Goal: Task Accomplishment & Management: Complete application form

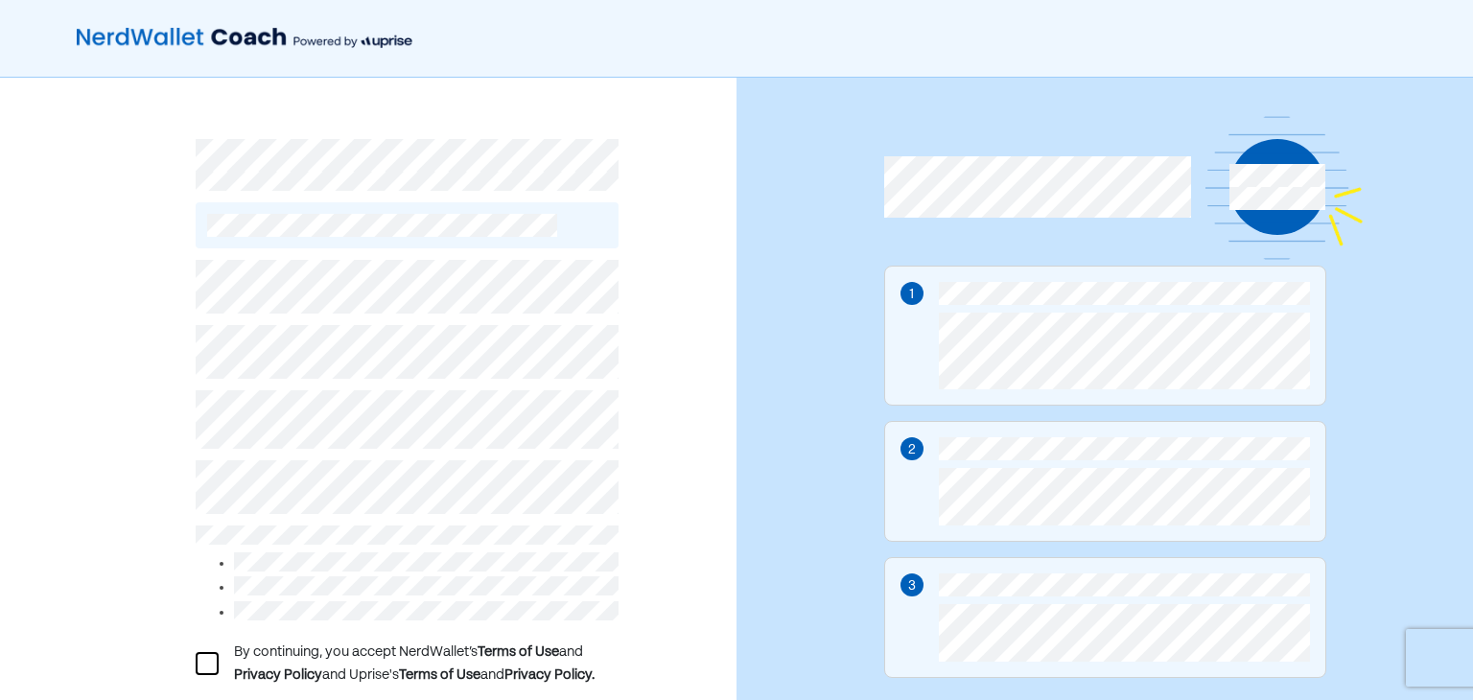
click at [668, 514] on div "By continuing, you accept NerdWallet’s Terms of Use and Privacy Policy and Upri…" at bounding box center [368, 450] width 736 height 745
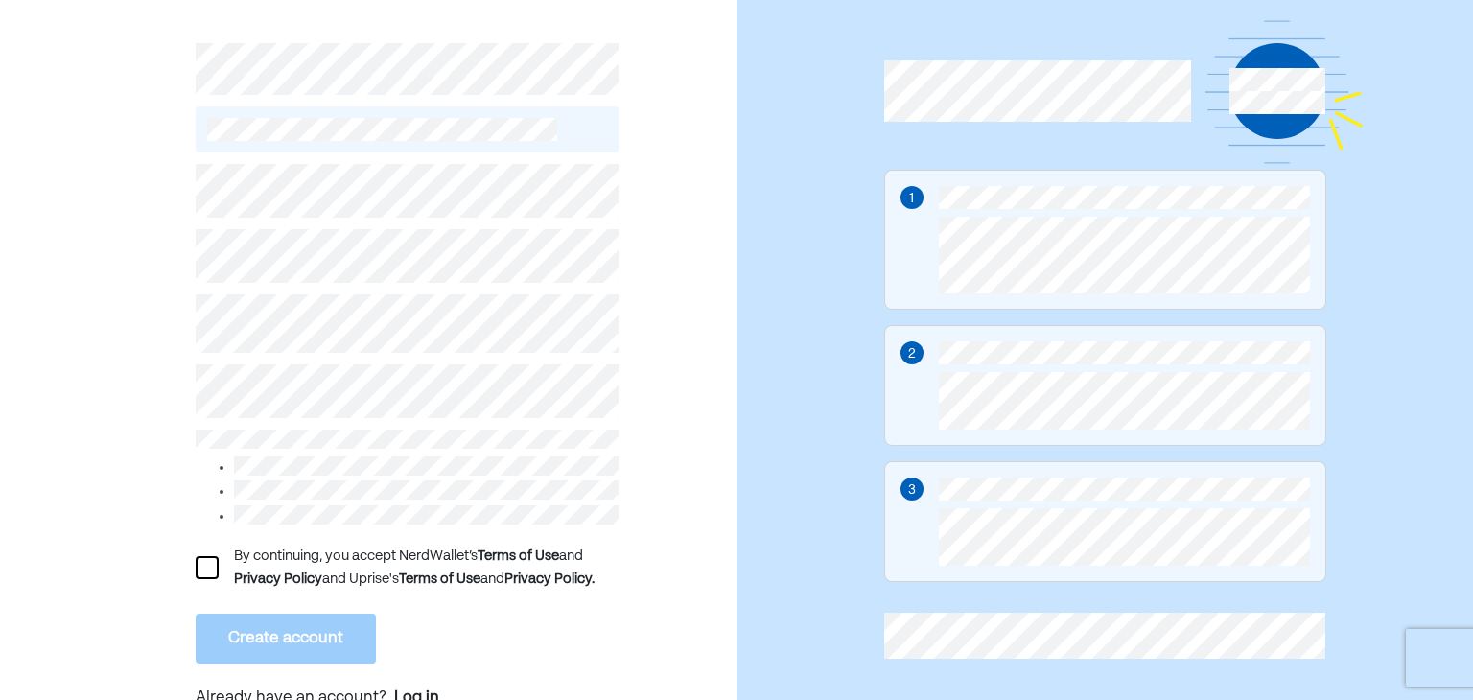
click at [207, 562] on div at bounding box center [207, 567] width 23 height 23
click at [664, 511] on div "L By continuing, you accept NerdWallet’s Terms of Use and Privacy Policy and Up…" at bounding box center [368, 354] width 736 height 745
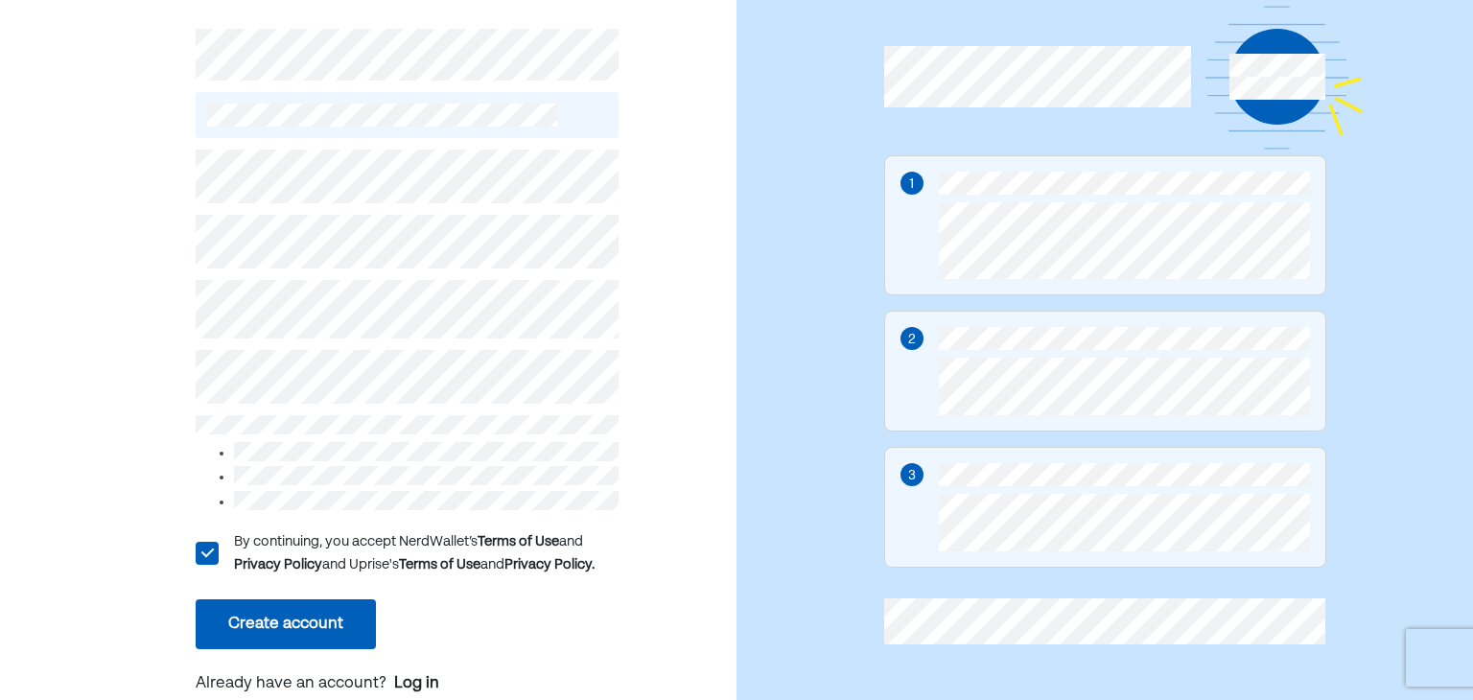
scroll to position [115, 0]
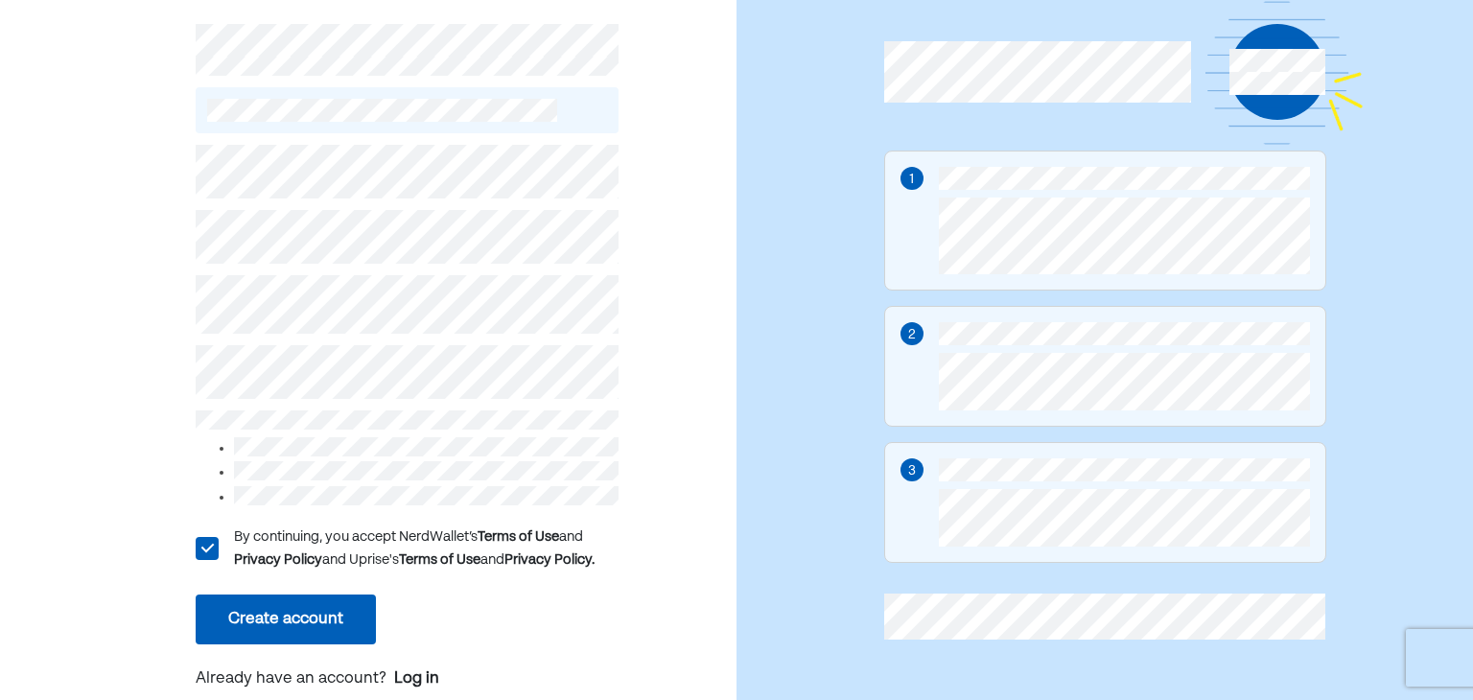
click at [279, 611] on button "Create account" at bounding box center [286, 620] width 180 height 50
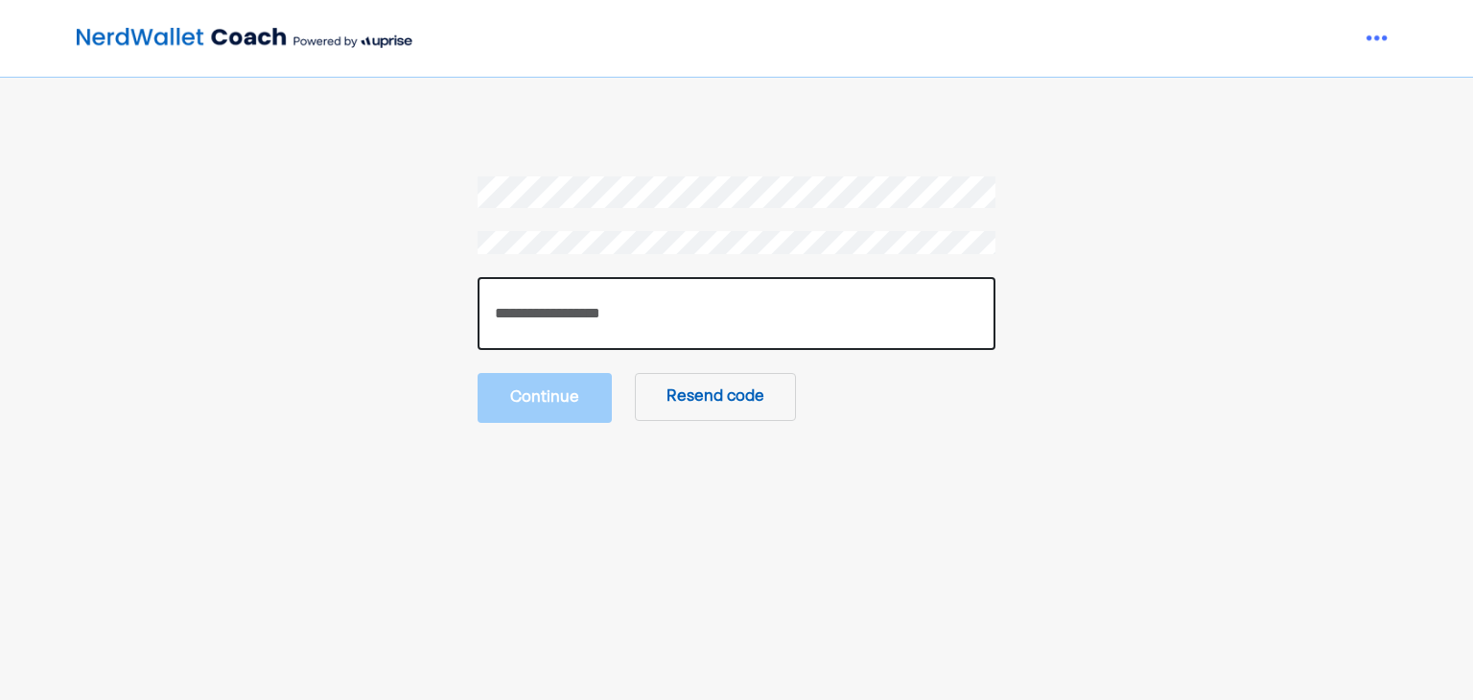
click at [648, 312] on input "number" at bounding box center [737, 313] width 518 height 73
paste input "******"
type input "******"
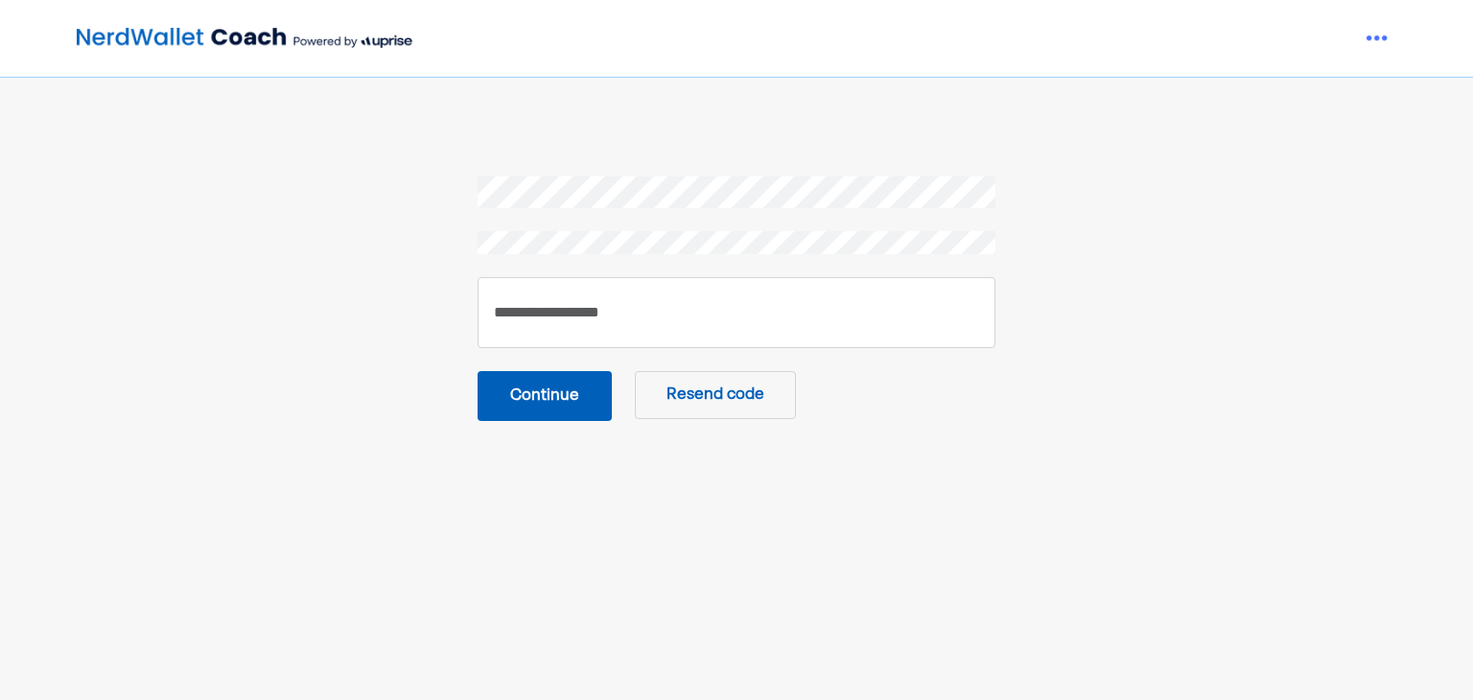
click at [565, 399] on button "Continue" at bounding box center [545, 396] width 134 height 50
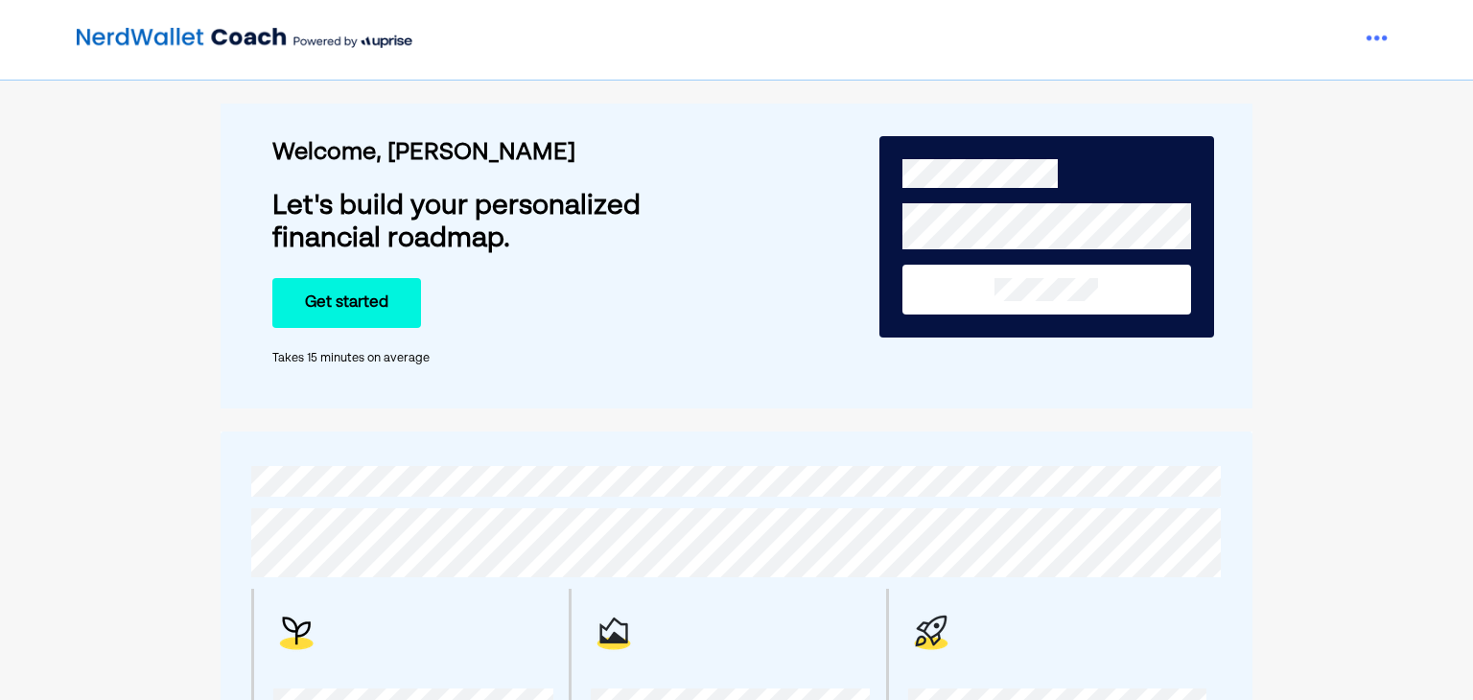
click at [632, 346] on div "Welcome, [PERSON_NAME] Let's build your personalized financial roadmap. Get sta…" at bounding box center [511, 256] width 478 height 282
click at [1377, 34] on img at bounding box center [1377, 38] width 38 height 38
click at [729, 268] on div "Welcome, [PERSON_NAME] Let's build your personalized financial roadmap. Get sta…" at bounding box center [511, 256] width 478 height 282
click at [739, 269] on div "Welcome, [PERSON_NAME] Let's build your personalized financial roadmap. Get sta…" at bounding box center [511, 256] width 478 height 282
